Goal: Task Accomplishment & Management: Manage account settings

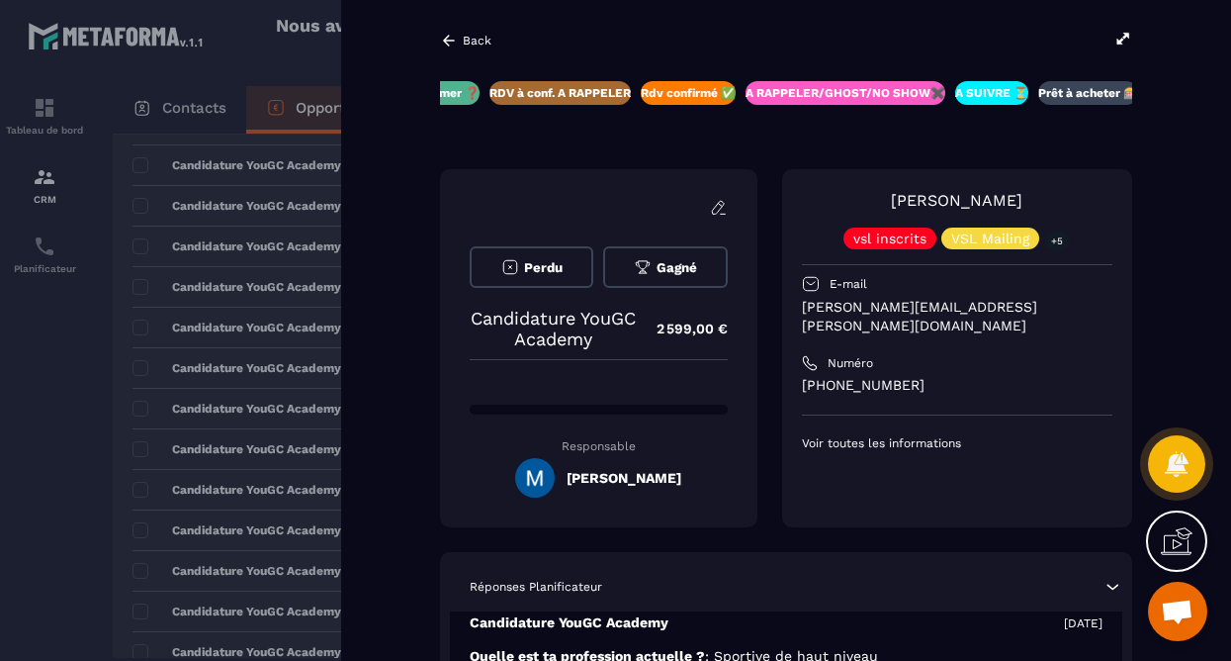
click at [442, 36] on icon at bounding box center [449, 41] width 18 height 18
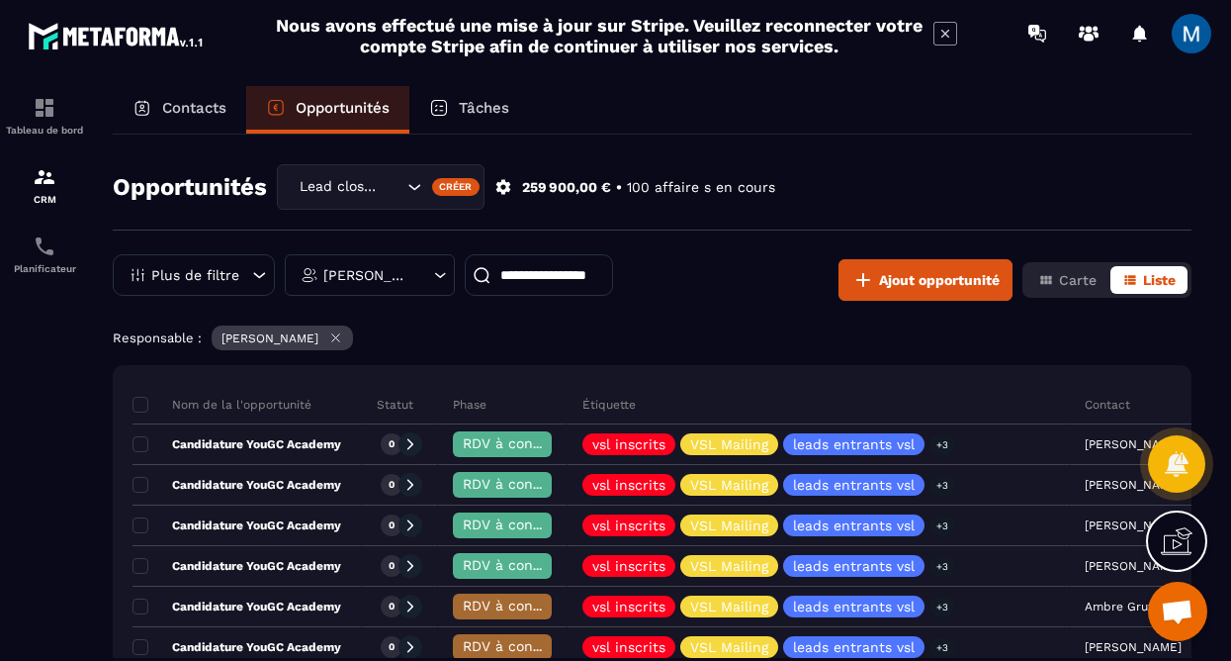
click at [530, 292] on input at bounding box center [539, 275] width 148 height 42
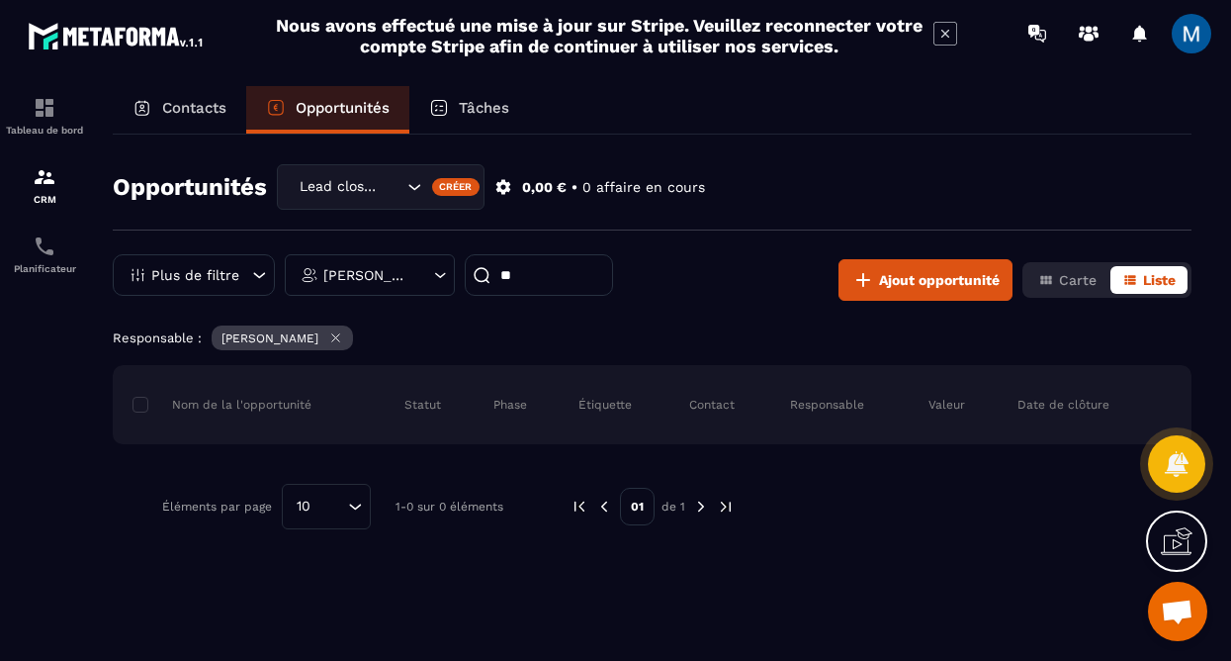
type input "*"
click at [184, 118] on div "Contacts" at bounding box center [180, 109] width 134 height 47
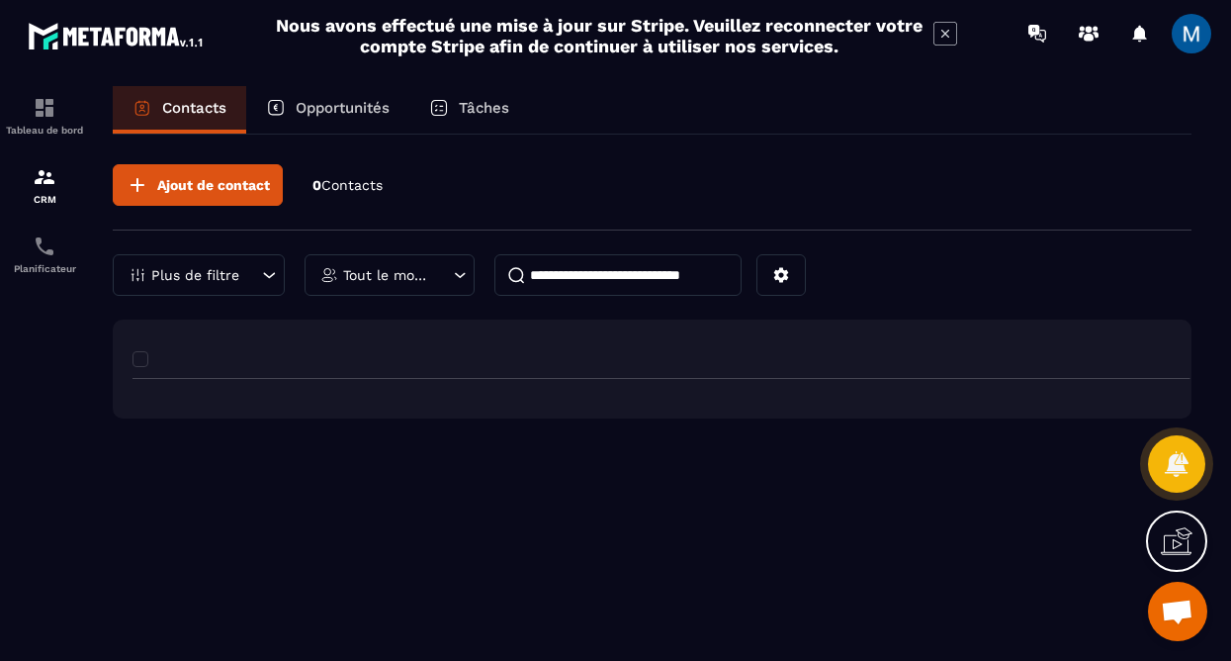
click at [617, 280] on input at bounding box center [618, 275] width 247 height 42
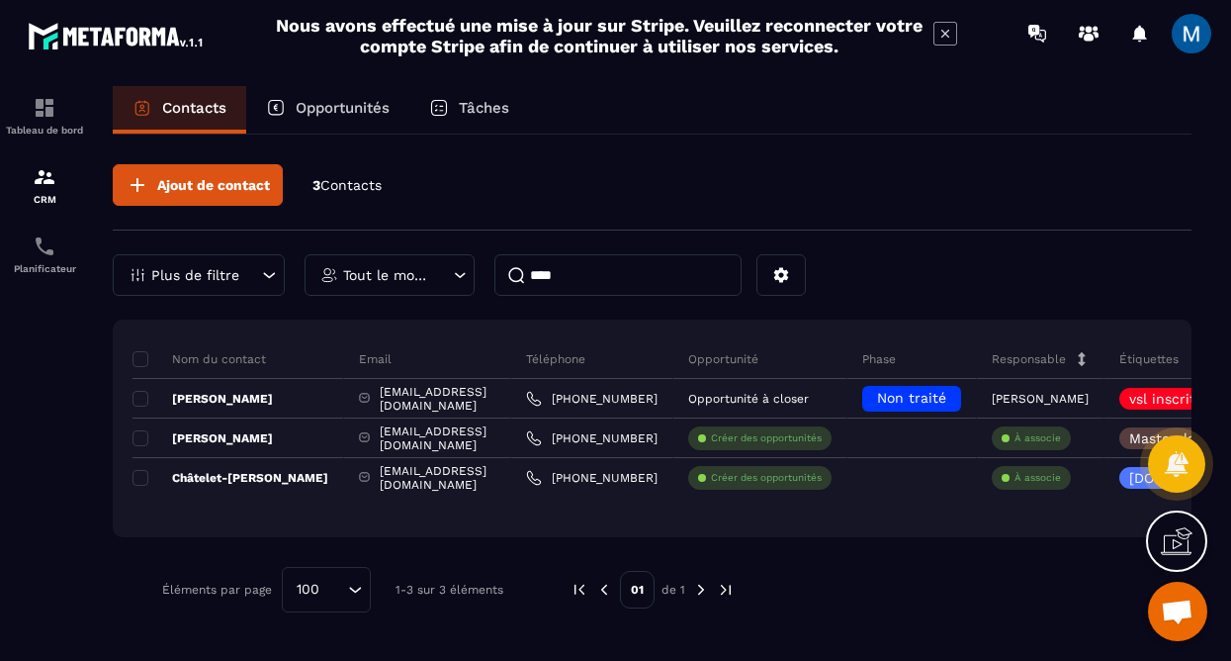
type input "****"
click at [321, 114] on p "Opportunités" at bounding box center [343, 108] width 94 height 18
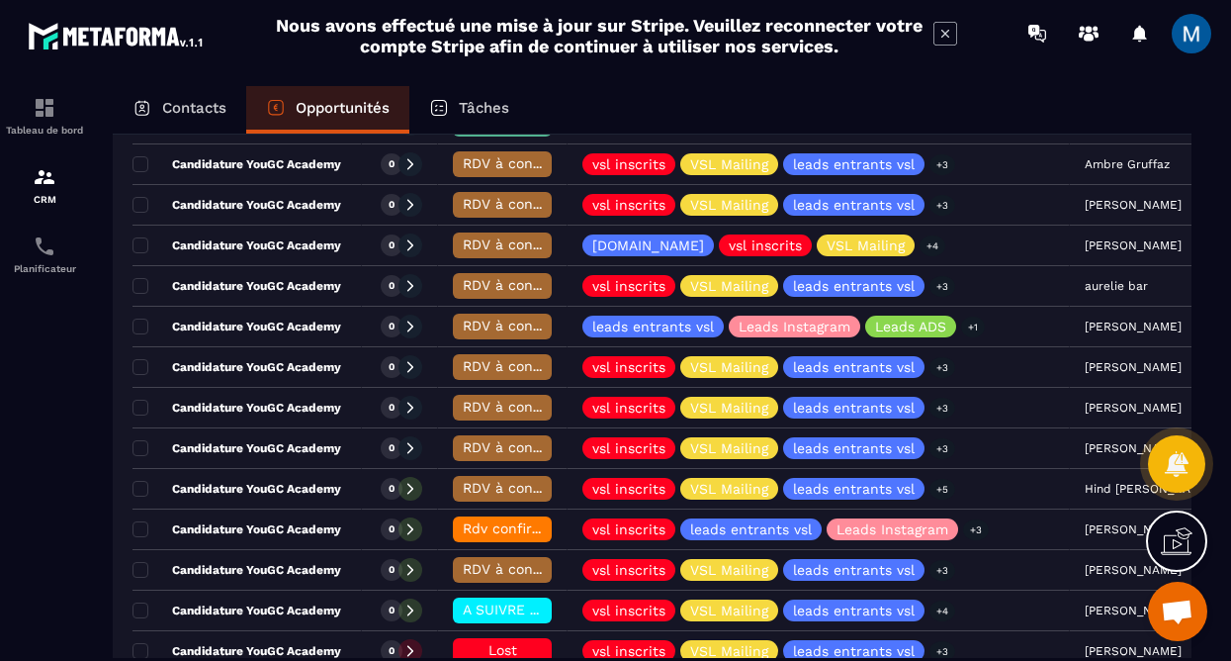
scroll to position [446, 0]
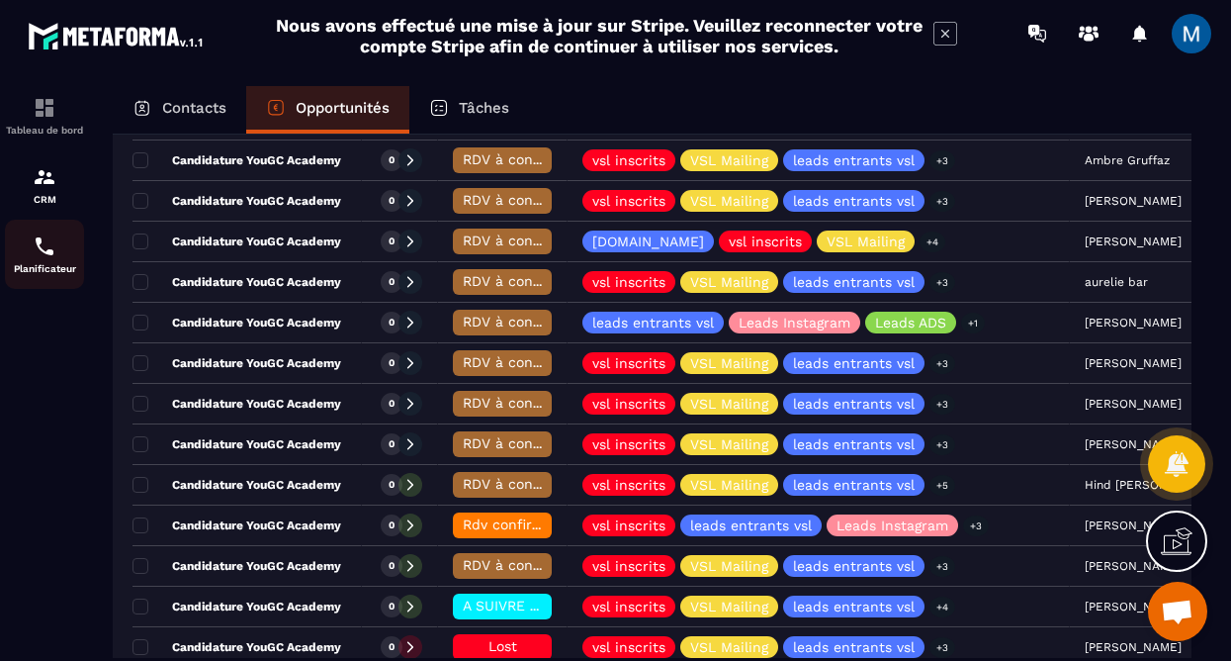
click at [49, 244] on img at bounding box center [45, 246] width 24 height 24
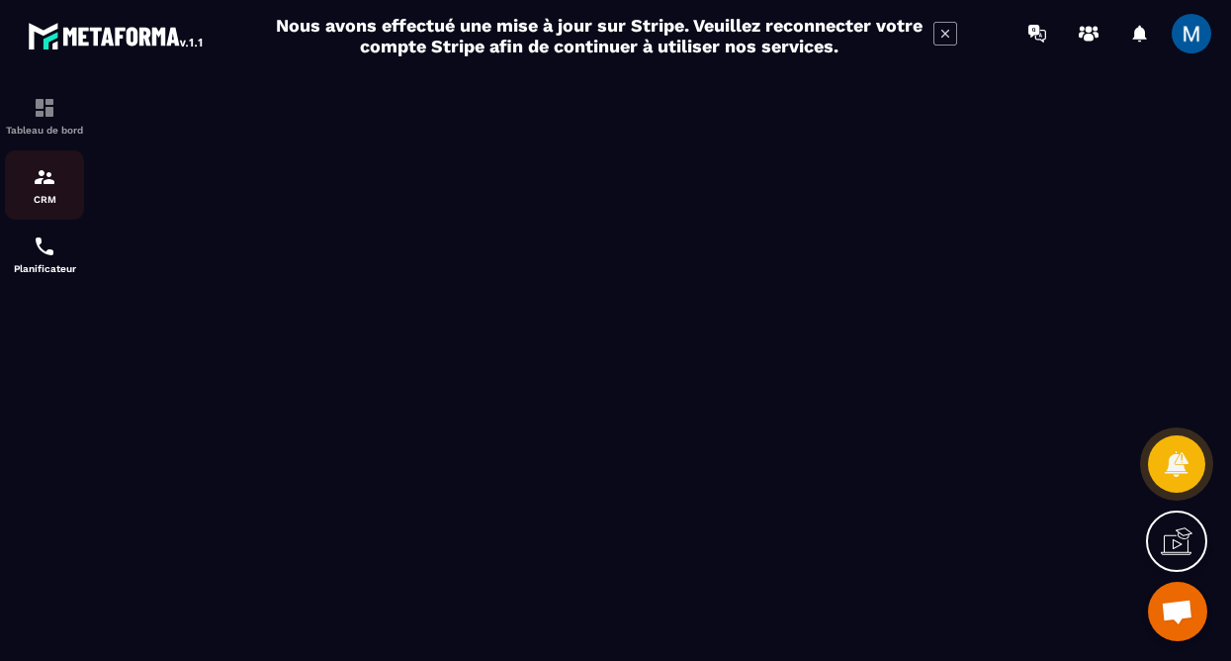
click at [60, 197] on p "CRM" at bounding box center [44, 199] width 79 height 11
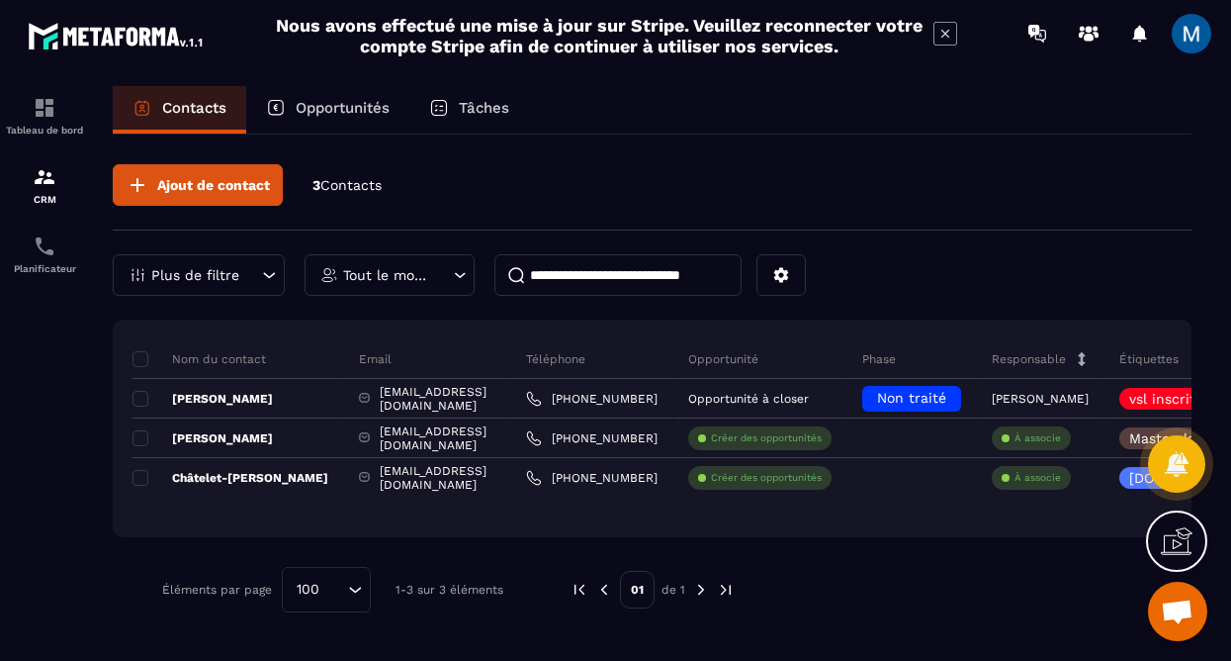
click at [350, 107] on p "Opportunités" at bounding box center [343, 108] width 94 height 18
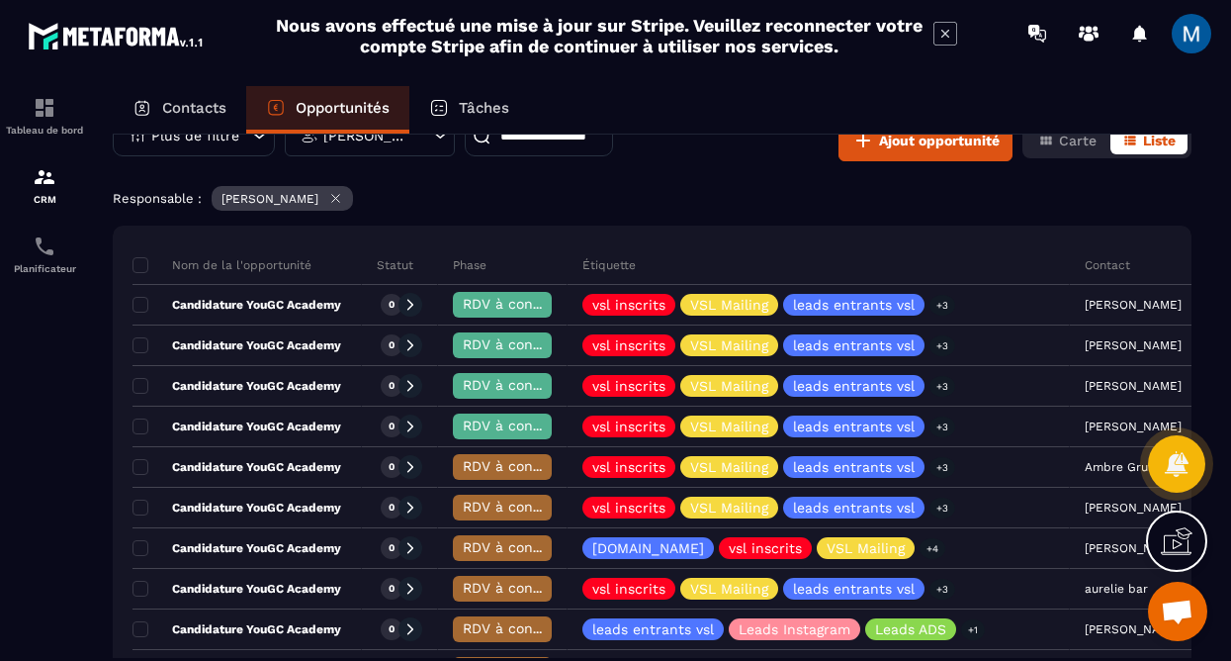
scroll to position [142, 0]
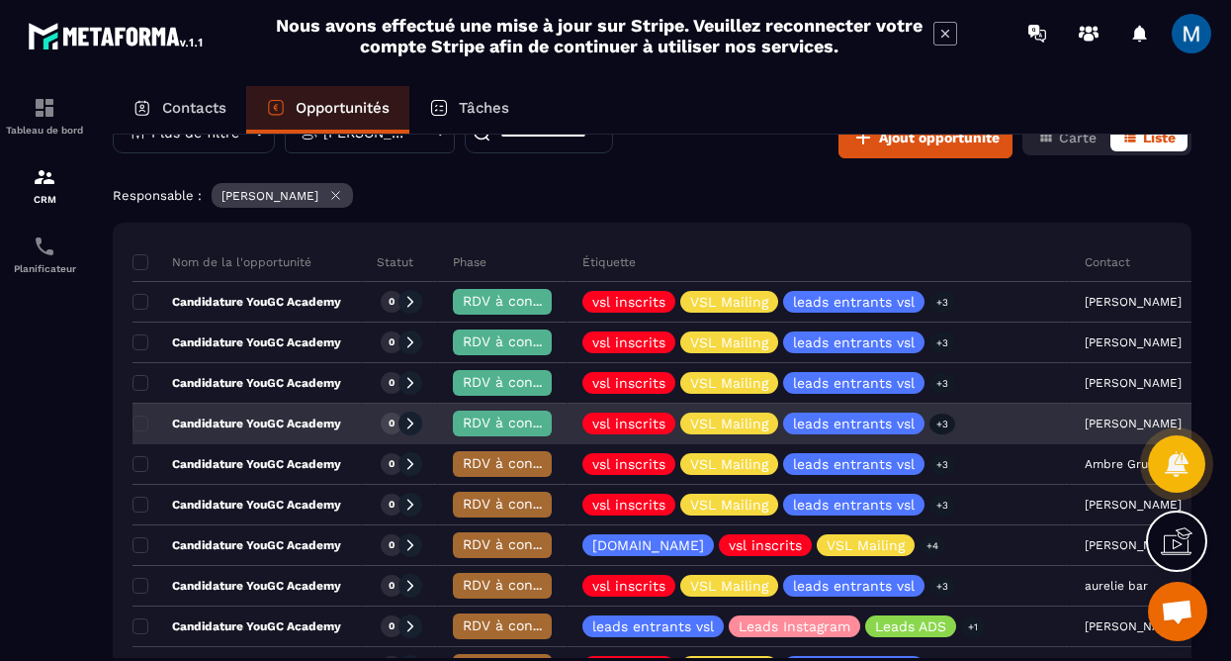
click at [342, 425] on div "Candidature YouGC Academy" at bounding box center [247, 425] width 229 height 40
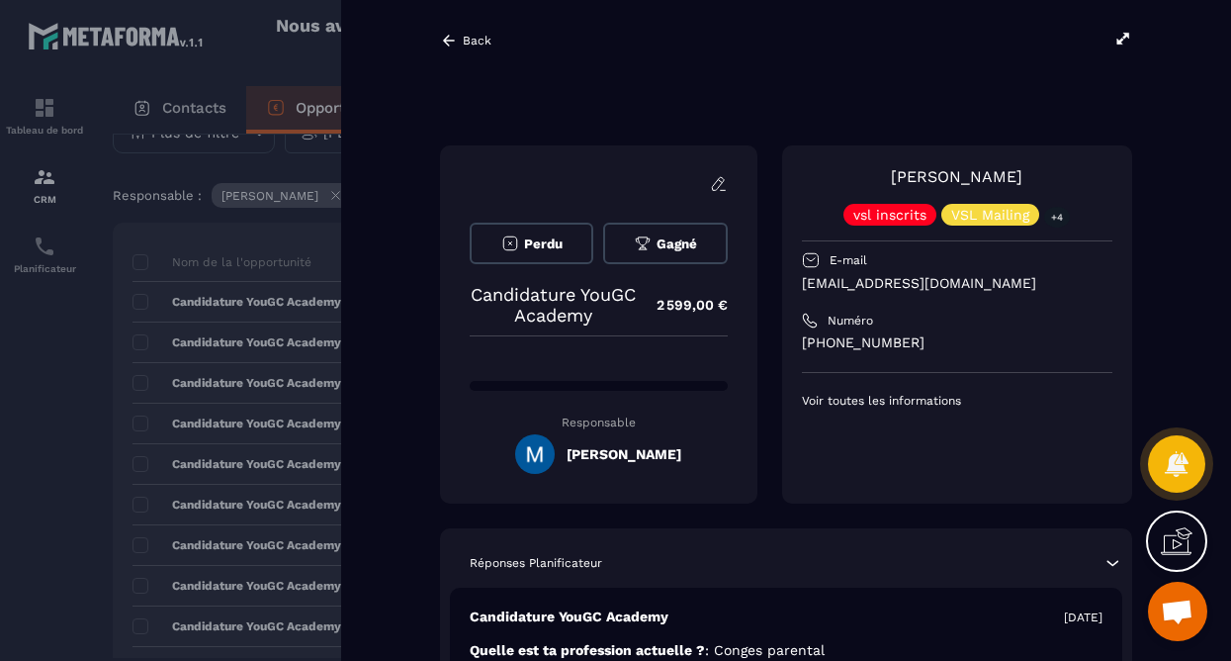
click at [1127, 40] on icon at bounding box center [1124, 39] width 18 height 18
